Goal: Task Accomplishment & Management: Use online tool/utility

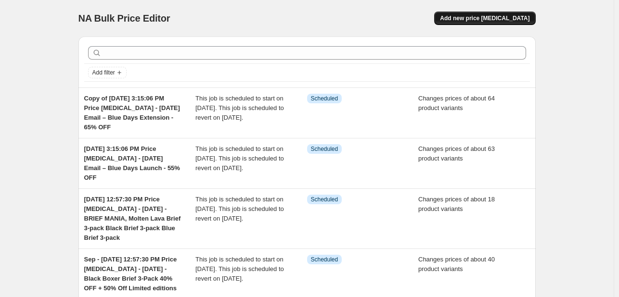
click at [468, 24] on button "Add new price [MEDICAL_DATA]" at bounding box center [484, 18] width 101 height 13
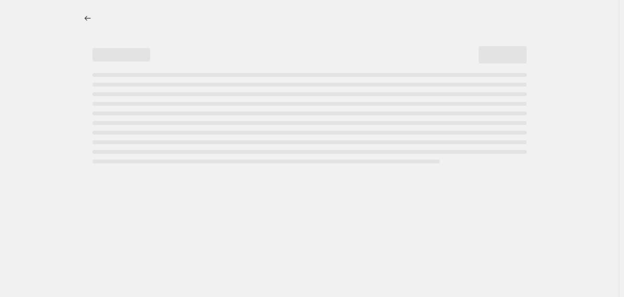
select select "percentage"
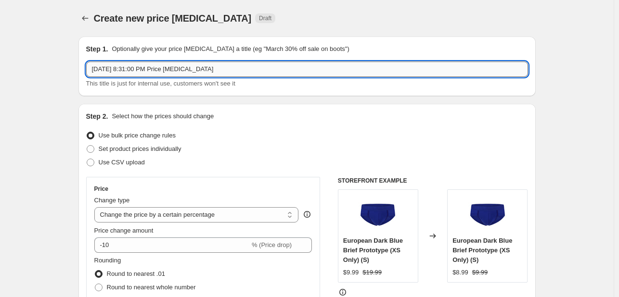
click at [219, 69] on input "[DATE] 8:31:00 PM Price [MEDICAL_DATA]" at bounding box center [307, 69] width 442 height 15
paste input "[PERSON_NAME] 40% OFF (Seasons Changing)"
type input "[DATE] 8:31:00 PM Price [MEDICAL_DATA] - [DATE] - [PERSON_NAME] 40% OFF (Season…"
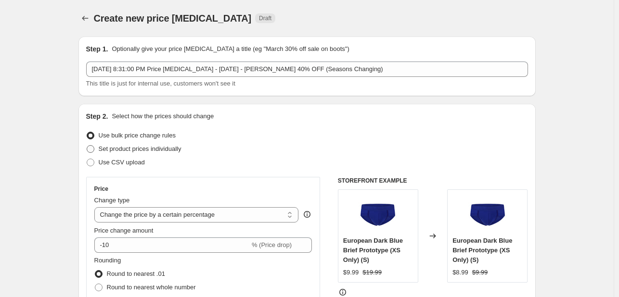
click at [124, 151] on span "Set product prices individually" at bounding box center [140, 148] width 83 height 7
click at [87, 146] on input "Set product prices individually" at bounding box center [87, 145] width 0 height 0
radio input "true"
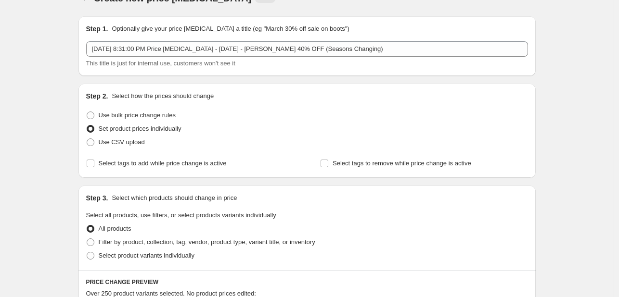
scroll to position [48, 0]
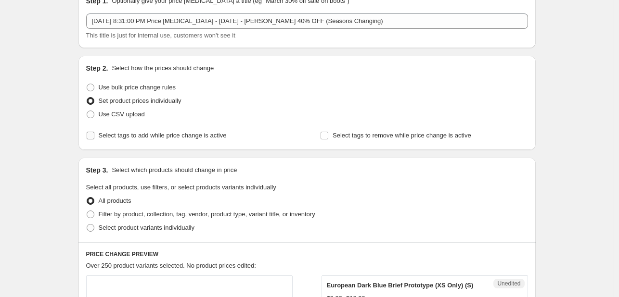
click at [150, 141] on label "Select tags to add while price change is active" at bounding box center [156, 135] width 141 height 13
click at [94, 140] on input "Select tags to add while price change is active" at bounding box center [91, 136] width 8 height 8
checkbox input "true"
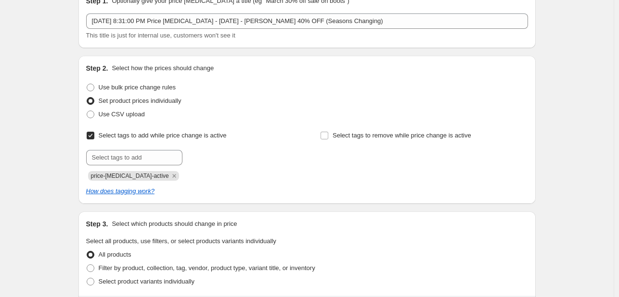
click at [355, 142] on div "Select tags to remove while price change is active" at bounding box center [423, 155] width 207 height 52
click at [354, 139] on span "Select tags to remove while price change is active" at bounding box center [402, 135] width 139 height 7
click at [328, 139] on input "Select tags to remove while price change is active" at bounding box center [324, 136] width 8 height 8
checkbox input "true"
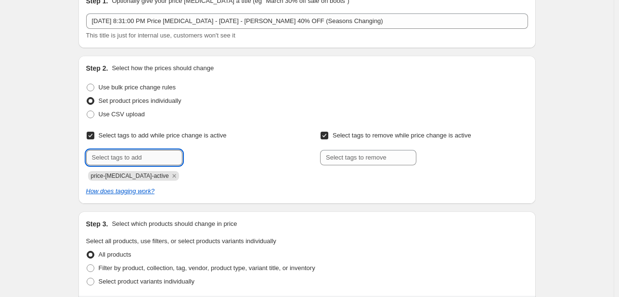
click at [134, 153] on input "text" at bounding box center [134, 157] width 96 height 15
type input "dc"
click at [202, 154] on b "Add" at bounding box center [196, 157] width 11 height 7
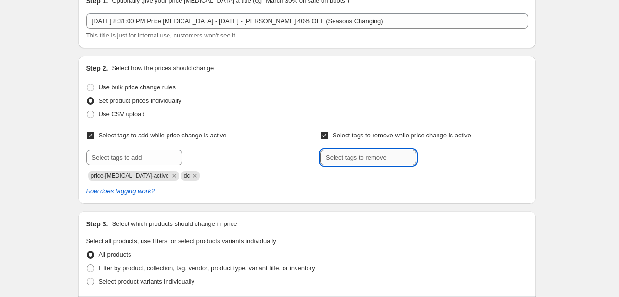
click at [362, 156] on input "text" at bounding box center [368, 157] width 96 height 15
type input "dc"
click at [429, 161] on button "Add dc" at bounding box center [434, 156] width 31 height 13
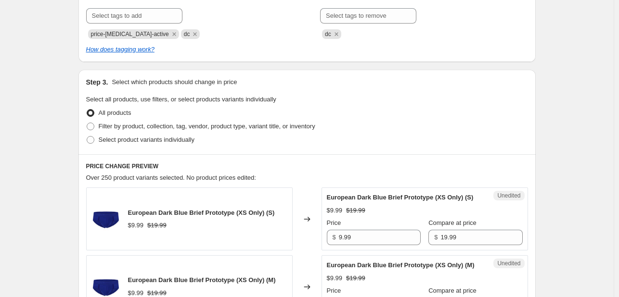
scroll to position [192, 0]
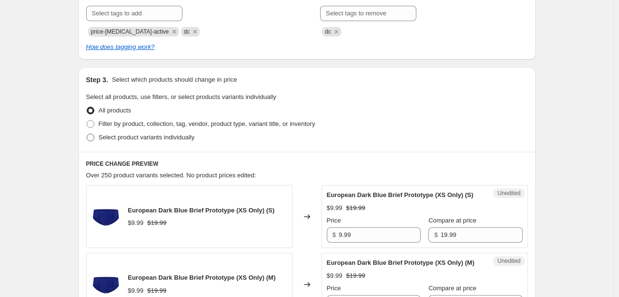
click at [101, 140] on span "Select product variants individually" at bounding box center [147, 137] width 96 height 7
click at [87, 134] on input "Select product variants individually" at bounding box center [87, 134] width 0 height 0
radio input "true"
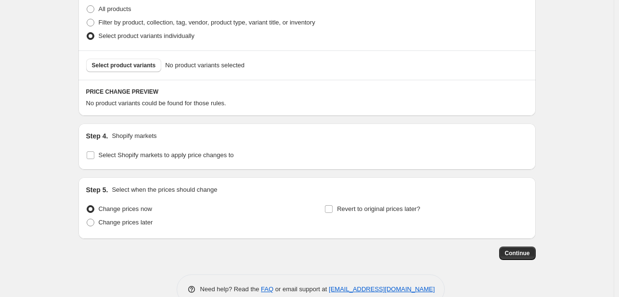
scroll to position [316, 0]
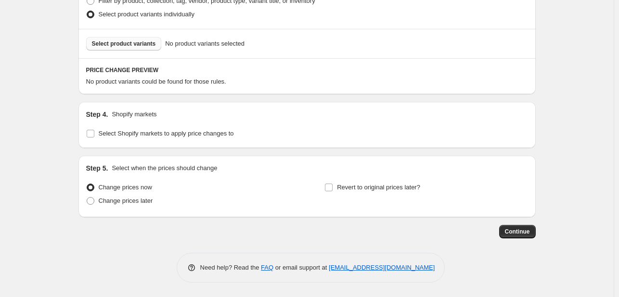
click at [116, 46] on span "Select product variants" at bounding box center [124, 44] width 64 height 8
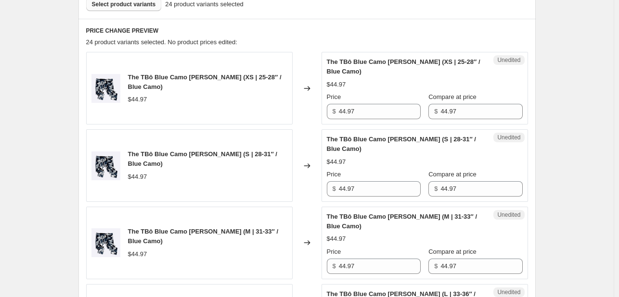
scroll to position [364, 0]
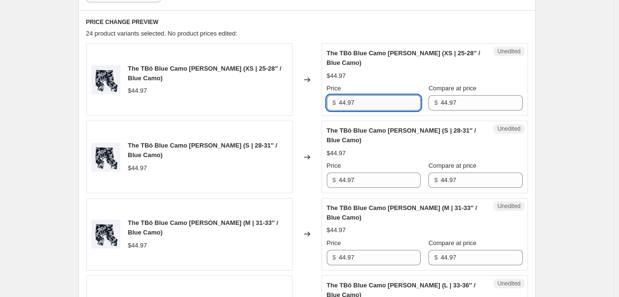
click at [373, 103] on input "44.97" at bounding box center [380, 102] width 82 height 15
click at [377, 104] on input "44.97" at bounding box center [380, 102] width 82 height 15
click at [365, 102] on input "44.97" at bounding box center [380, 102] width 82 height 15
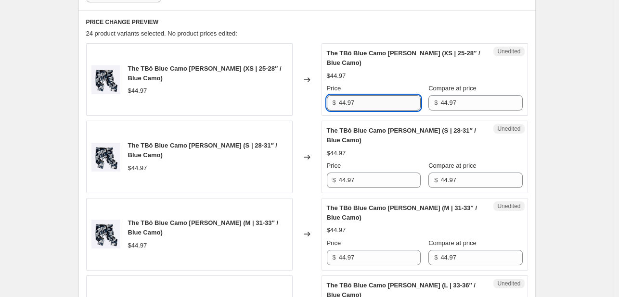
click at [365, 102] on input "44.97" at bounding box center [380, 102] width 82 height 15
type input "26.98"
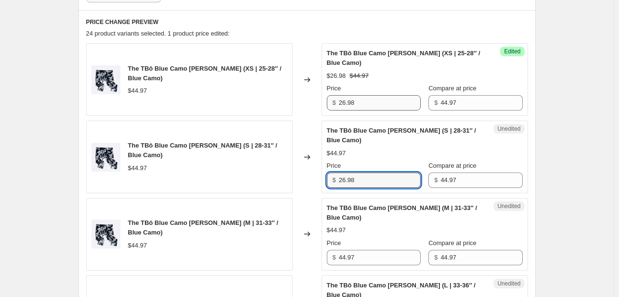
type input "26.98"
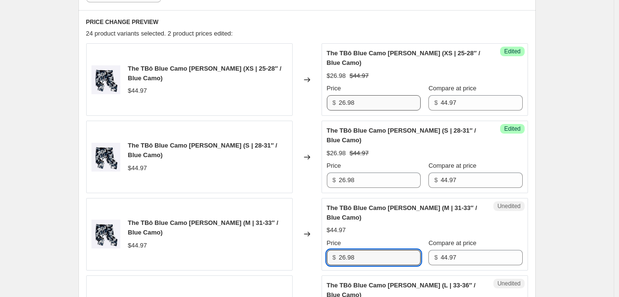
type input "26.98"
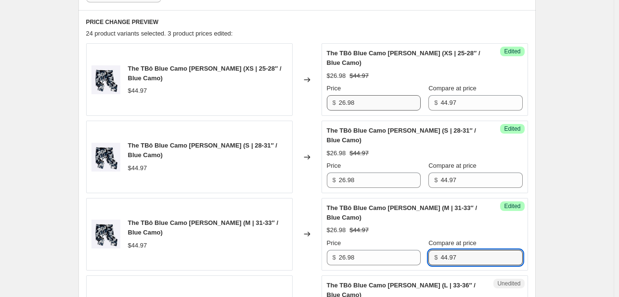
scroll to position [550, 0]
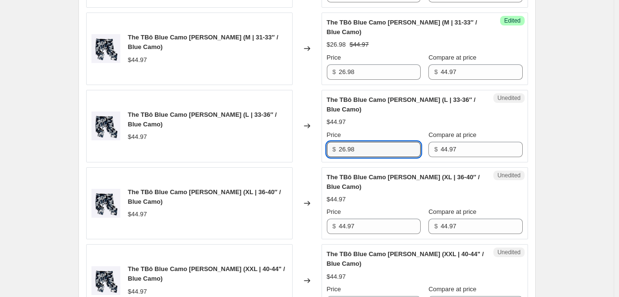
type input "26.98"
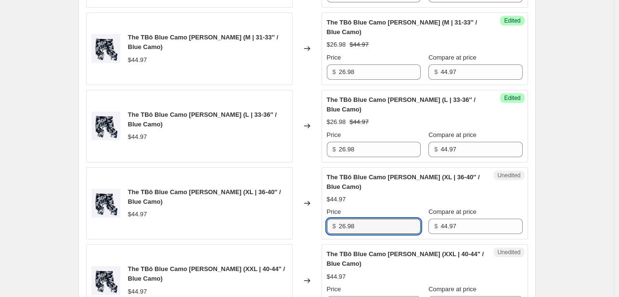
type input "26.98"
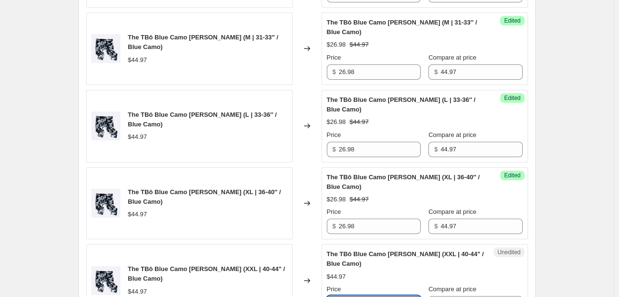
scroll to position [563, 0]
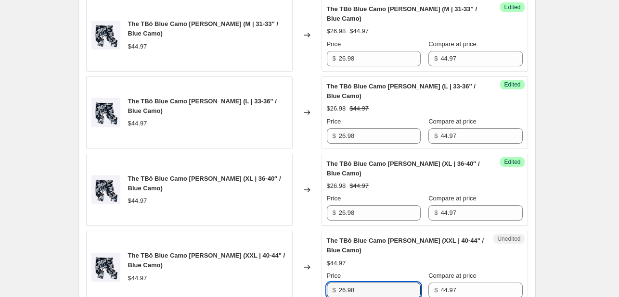
type input "26.98"
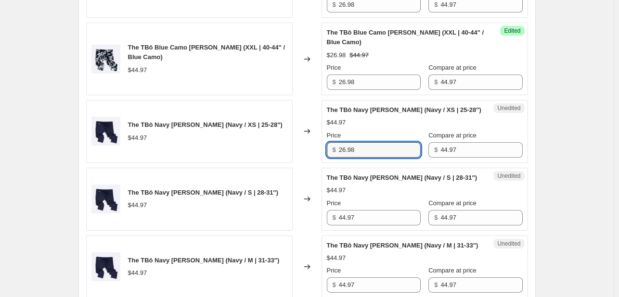
type input "26.98"
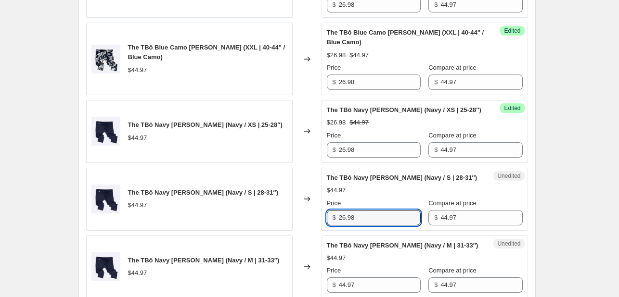
type input "26.98"
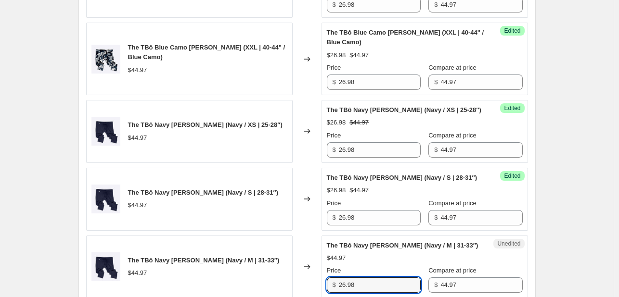
type input "26.98"
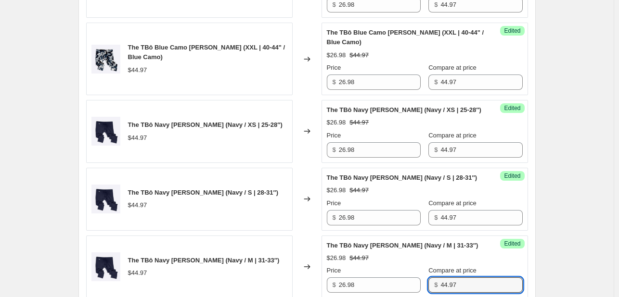
scroll to position [974, 0]
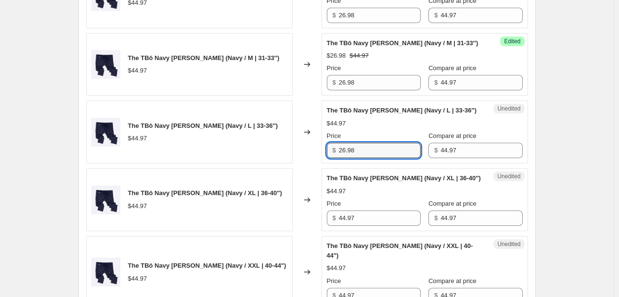
type input "26.98"
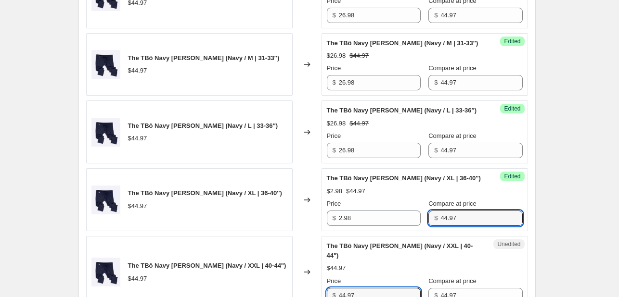
scroll to position [978, 0]
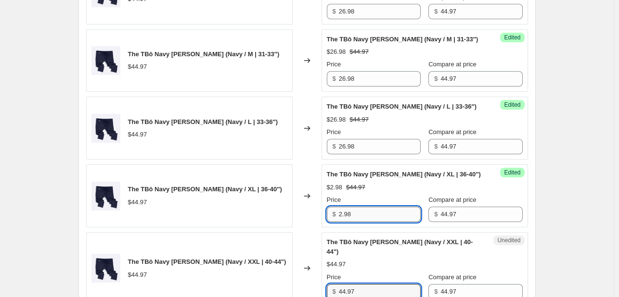
click at [368, 209] on input "2.98" at bounding box center [380, 214] width 82 height 15
type input "26.98"
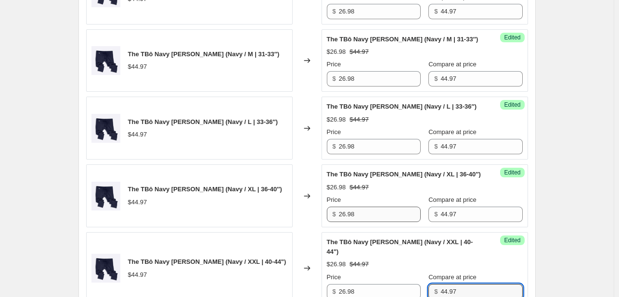
scroll to position [1196, 0]
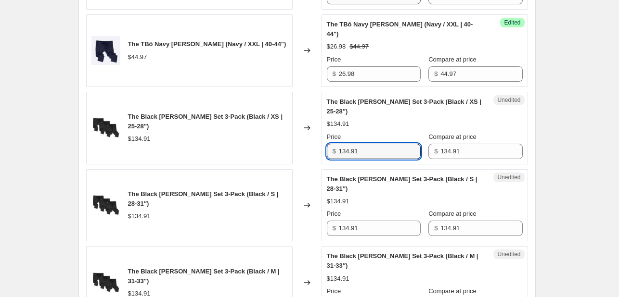
type input "2"
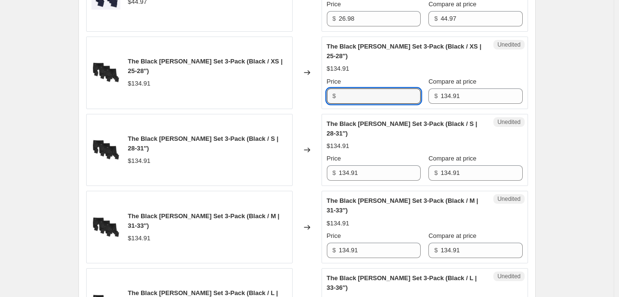
scroll to position [1244, 0]
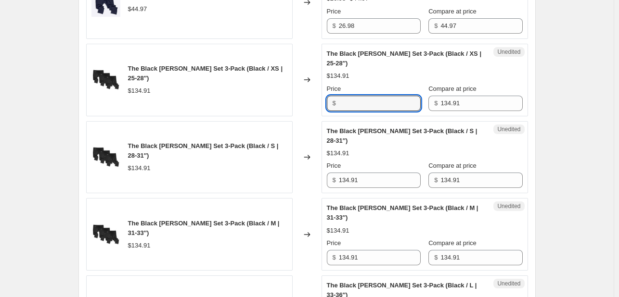
type input "134.91"
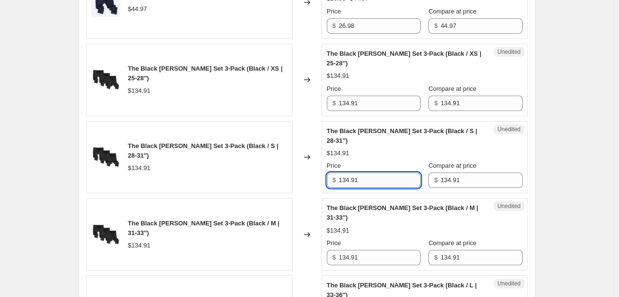
click at [364, 176] on input "134.91" at bounding box center [380, 180] width 82 height 15
click at [382, 177] on input "134.91" at bounding box center [380, 180] width 82 height 15
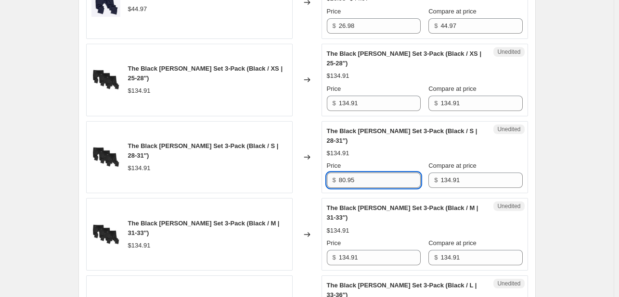
type input "80.95"
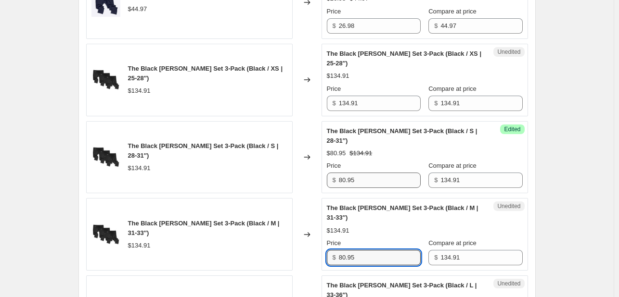
type input "80.95"
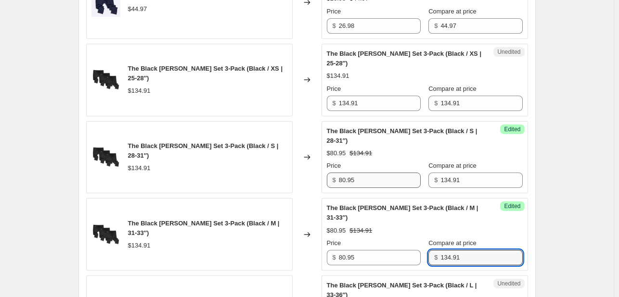
scroll to position [1428, 0]
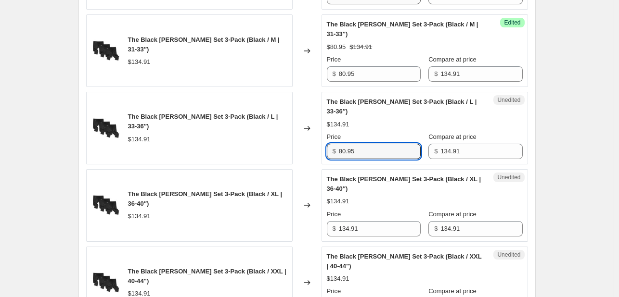
type input "80.95"
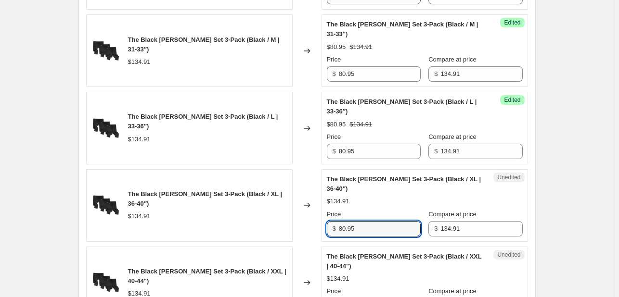
type input "80.95"
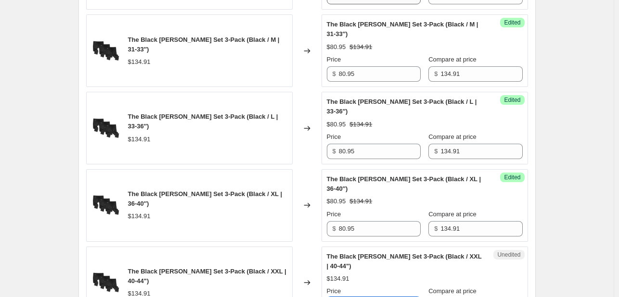
scroll to position [1441, 0]
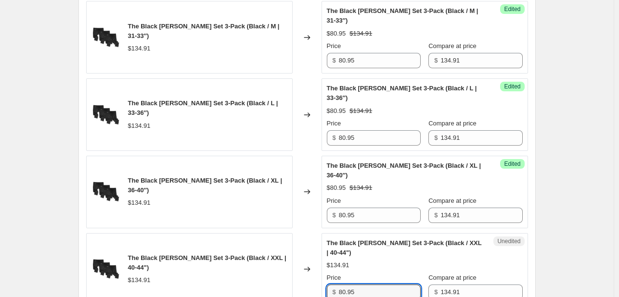
type input "80.95"
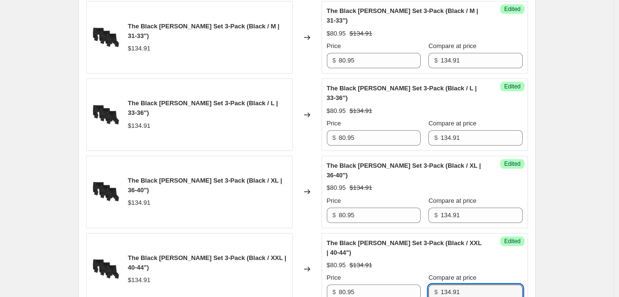
scroll to position [1659, 0]
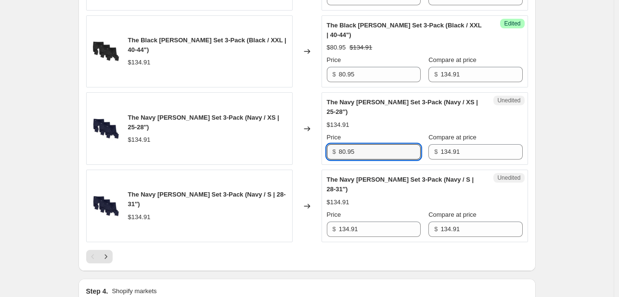
type input "80.95"
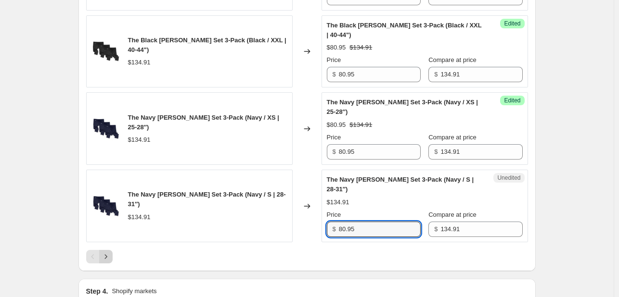
type input "80.95"
click at [110, 253] on icon "Next" at bounding box center [106, 257] width 10 height 10
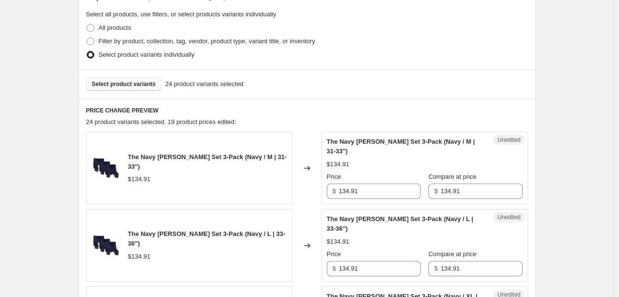
scroll to position [260, 0]
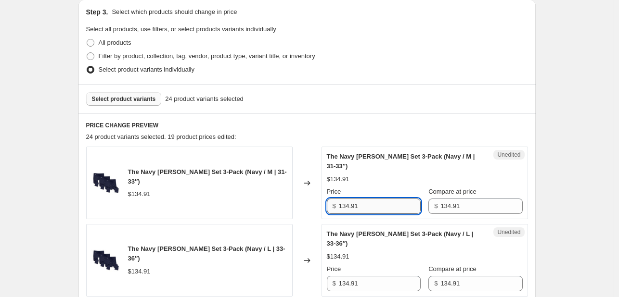
click at [375, 208] on input "134.91" at bounding box center [380, 206] width 82 height 15
type input "80.95"
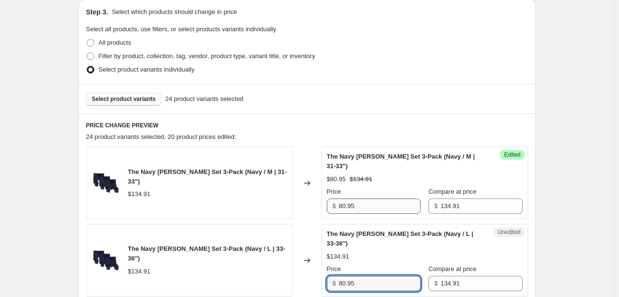
type input "80.95"
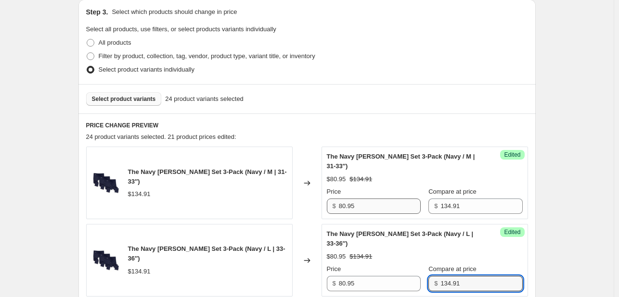
scroll to position [472, 0]
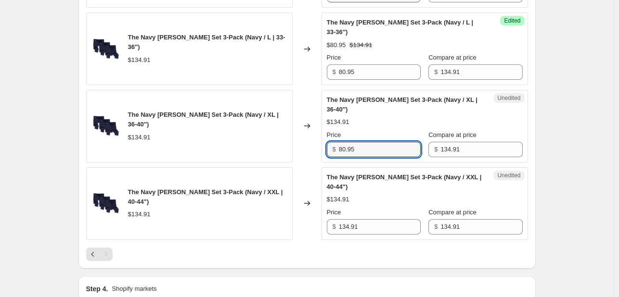
type input "80.95"
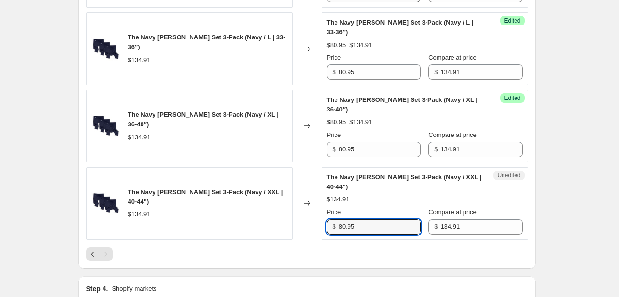
type input "80.95"
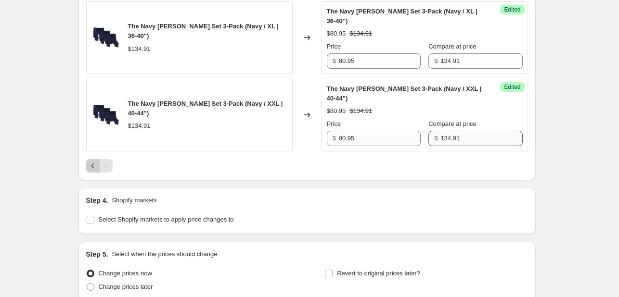
scroll to position [616, 0]
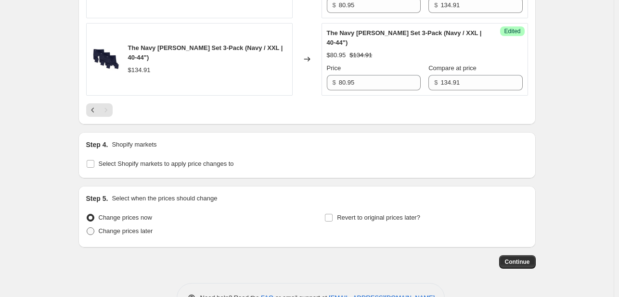
click at [131, 230] on span "Change prices later" at bounding box center [126, 231] width 54 height 7
click at [87, 228] on input "Change prices later" at bounding box center [87, 228] width 0 height 0
radio input "true"
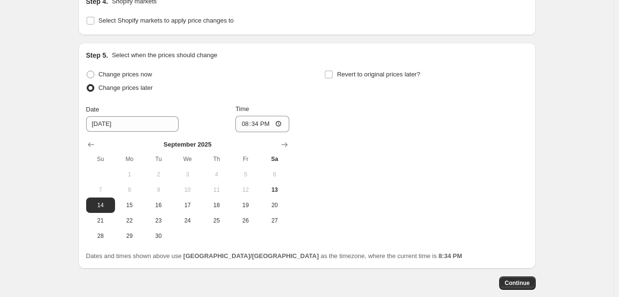
scroll to position [761, 0]
click at [131, 218] on span "22" at bounding box center [129, 220] width 21 height 8
type input "[DATE]"
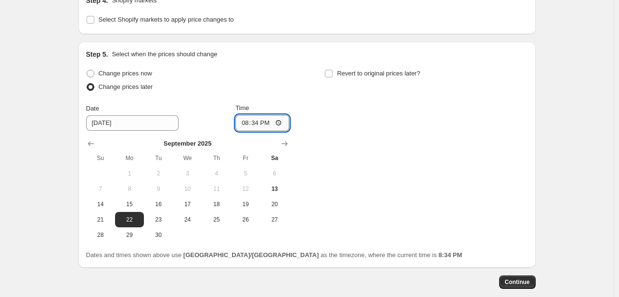
click at [243, 125] on input "20:34" at bounding box center [262, 123] width 54 height 16
click at [265, 122] on input "21:20" at bounding box center [262, 123] width 54 height 16
click at [257, 118] on input "09:20" at bounding box center [262, 123] width 54 height 16
type input "09:00"
click at [345, 70] on span "Revert to original prices later?" at bounding box center [378, 73] width 83 height 7
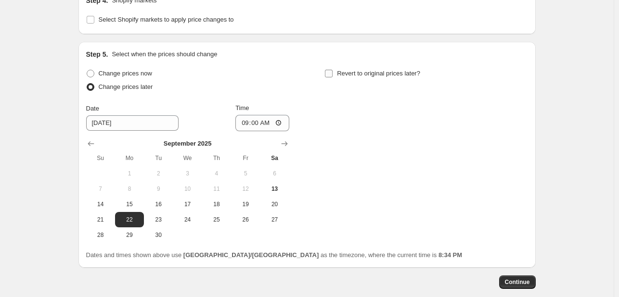
click at [333, 70] on input "Revert to original prices later?" at bounding box center [329, 74] width 8 height 8
checkbox input "true"
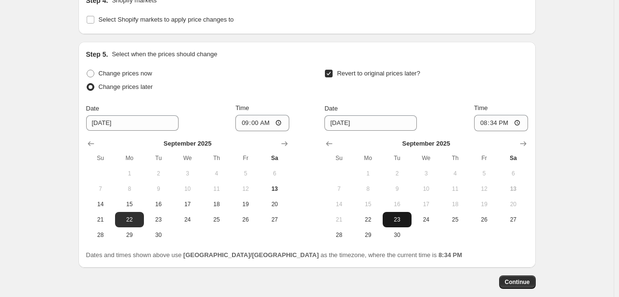
click at [398, 221] on span "23" at bounding box center [396, 220] width 21 height 8
type input "[DATE]"
click at [489, 121] on input "20:34" at bounding box center [501, 123] width 54 height 16
type input "09:00"
click at [522, 281] on span "Continue" at bounding box center [517, 283] width 25 height 8
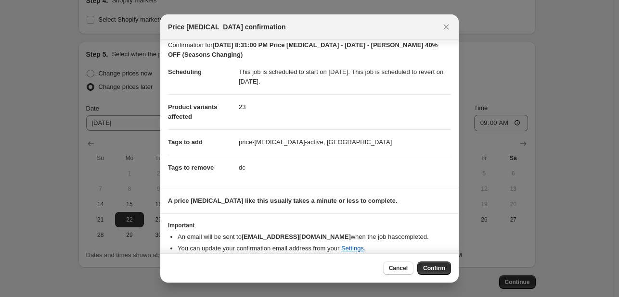
scroll to position [16, 0]
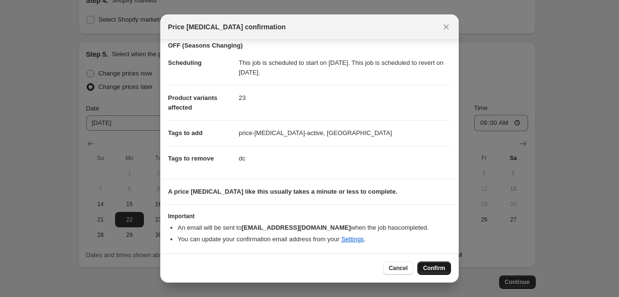
click at [435, 269] on span "Confirm" at bounding box center [434, 269] width 22 height 8
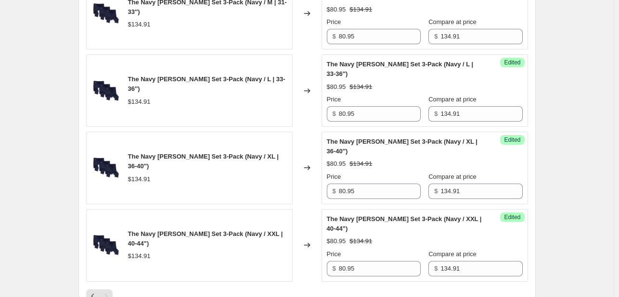
scroll to position [674, 0]
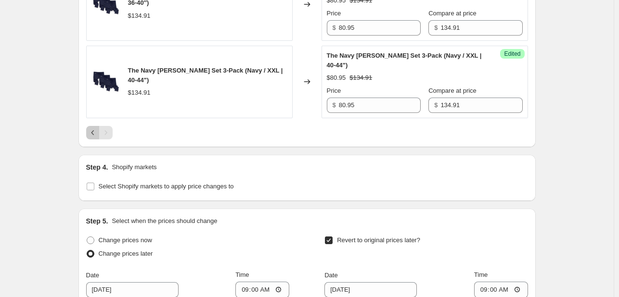
click at [90, 135] on icon "Previous" at bounding box center [93, 133] width 10 height 10
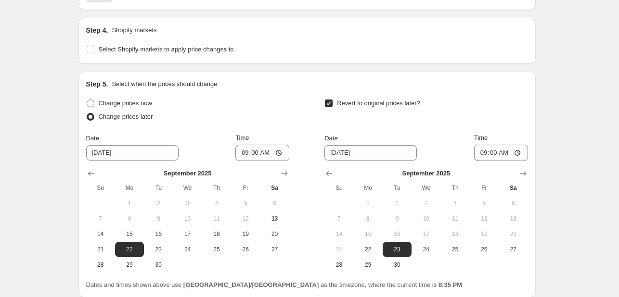
scroll to position [1877, 0]
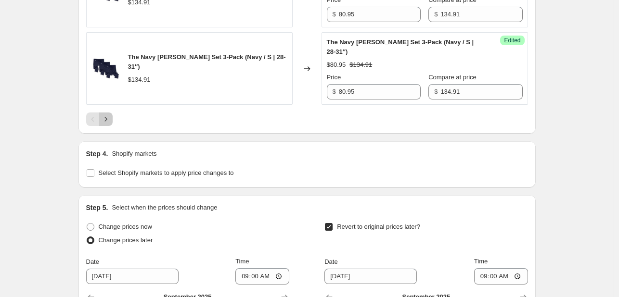
click at [110, 118] on icon "Next" at bounding box center [106, 120] width 10 height 10
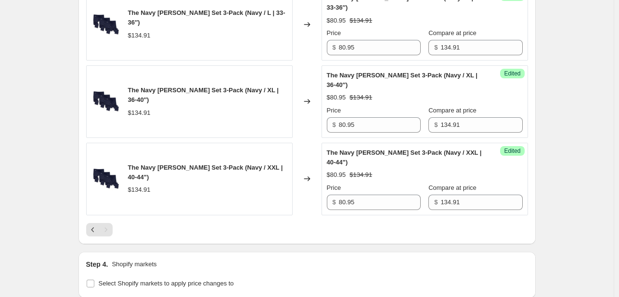
scroll to position [577, 0]
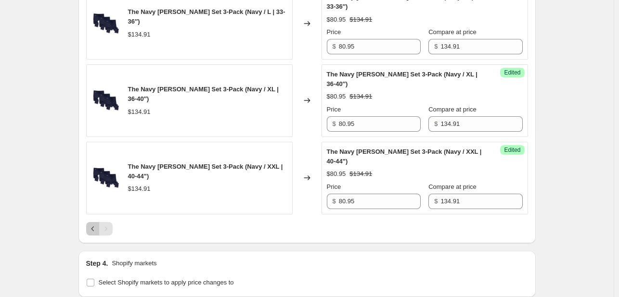
click at [98, 226] on icon "Previous" at bounding box center [93, 229] width 10 height 10
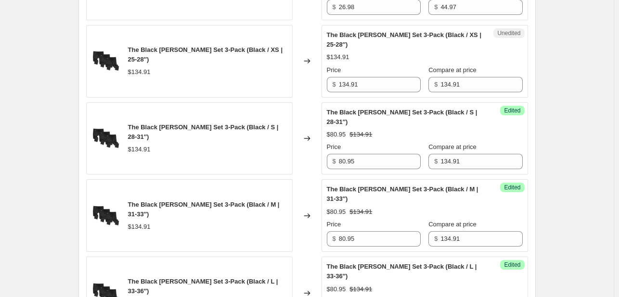
scroll to position [1347, 0]
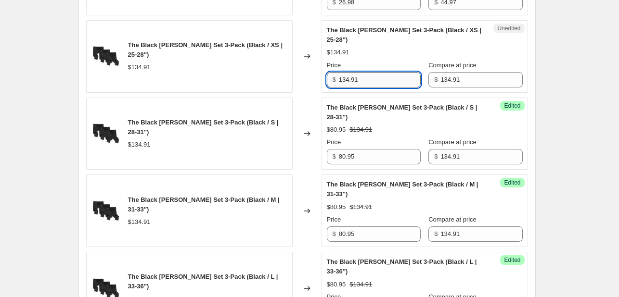
click at [392, 83] on input "134.91" at bounding box center [380, 79] width 82 height 15
type input "80.95"
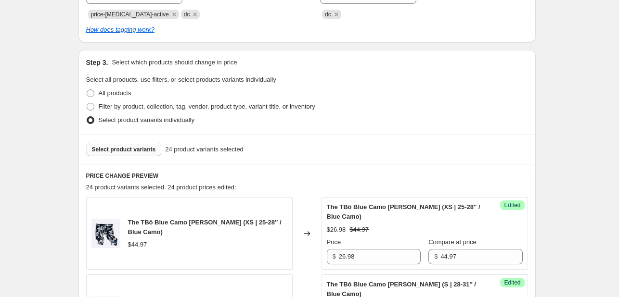
scroll to position [289, 0]
click at [128, 147] on span "Select product variants" at bounding box center [124, 151] width 64 height 8
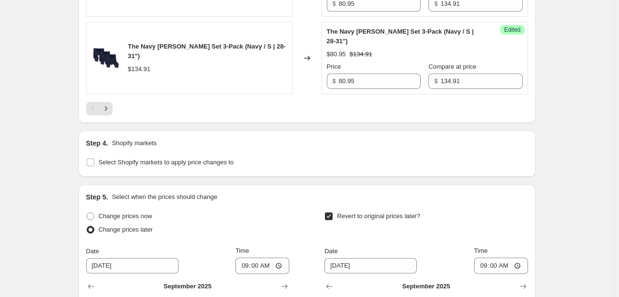
scroll to position [2021, 0]
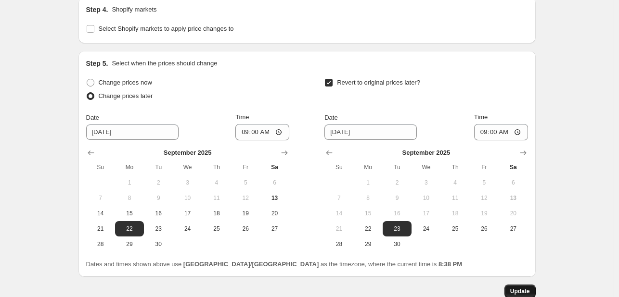
click at [526, 288] on span "Update" at bounding box center [520, 292] width 20 height 8
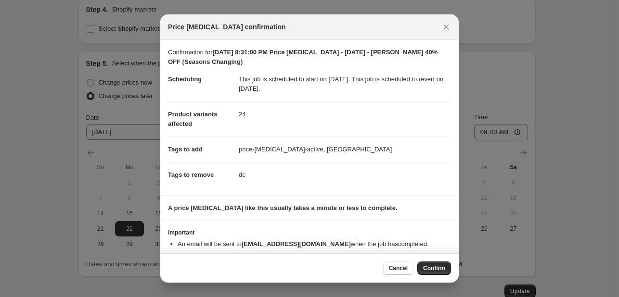
drag, startPoint x: 433, startPoint y: 267, endPoint x: 245, endPoint y: 152, distance: 220.1
click at [433, 267] on span "Confirm" at bounding box center [434, 269] width 22 height 8
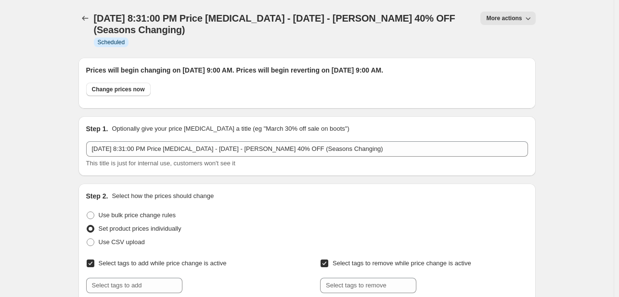
scroll to position [2033, 0]
